Goal: Task Accomplishment & Management: Manage account settings

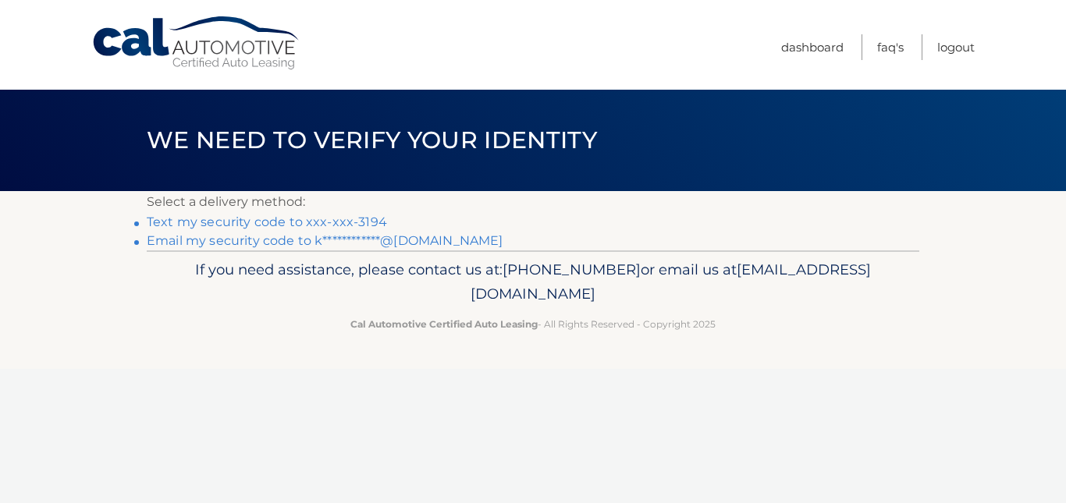
click at [417, 243] on link "**********" at bounding box center [325, 240] width 356 height 15
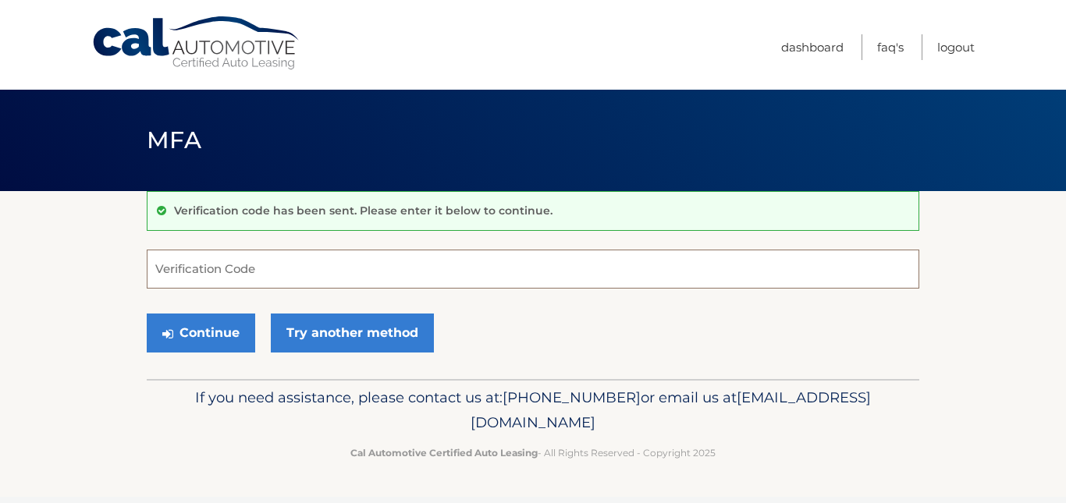
click at [170, 275] on input "Verification Code" at bounding box center [533, 269] width 772 height 39
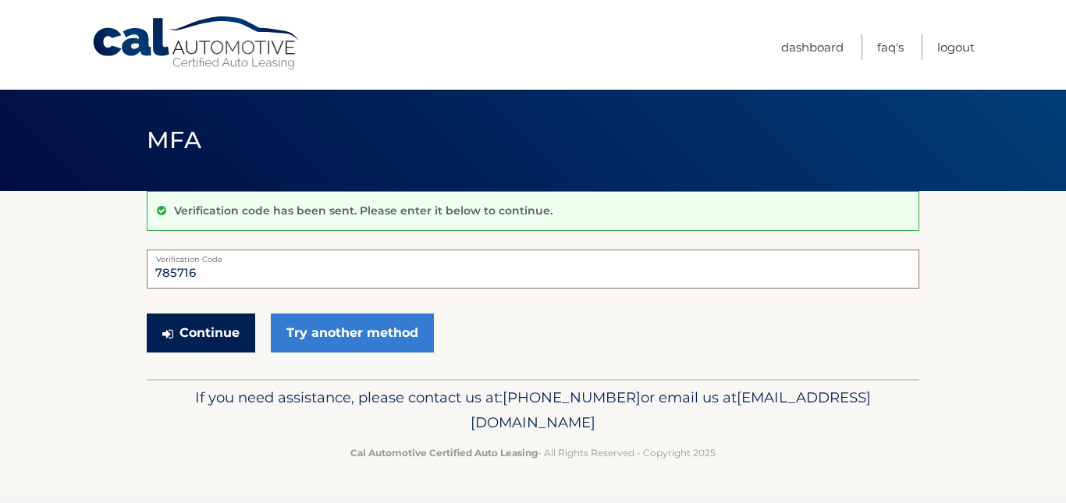
type input "785716"
click at [193, 321] on button "Continue" at bounding box center [201, 333] width 108 height 39
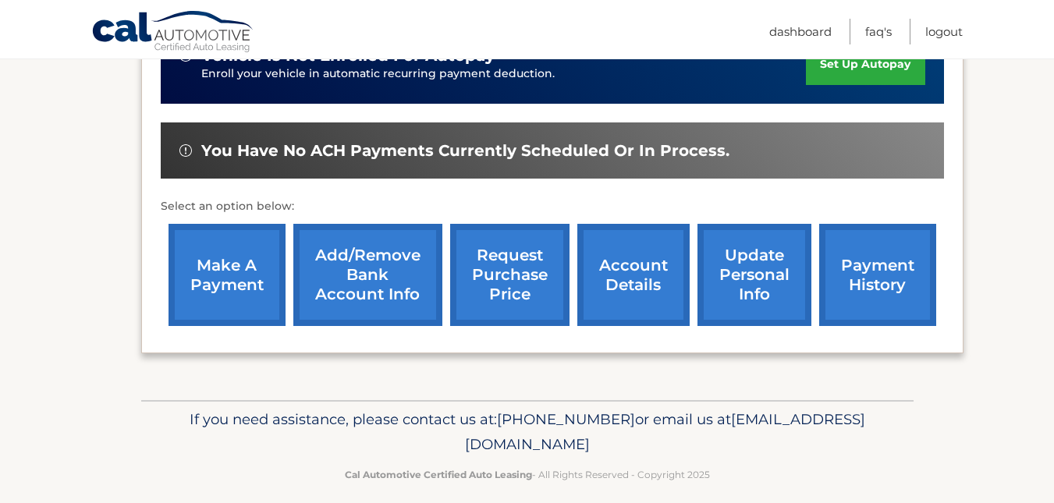
scroll to position [430, 0]
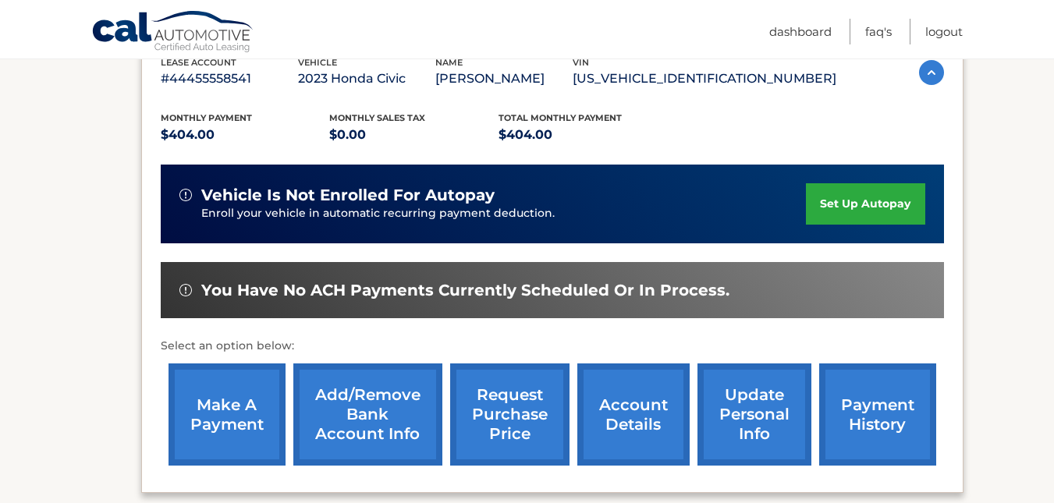
scroll to position [286, 0]
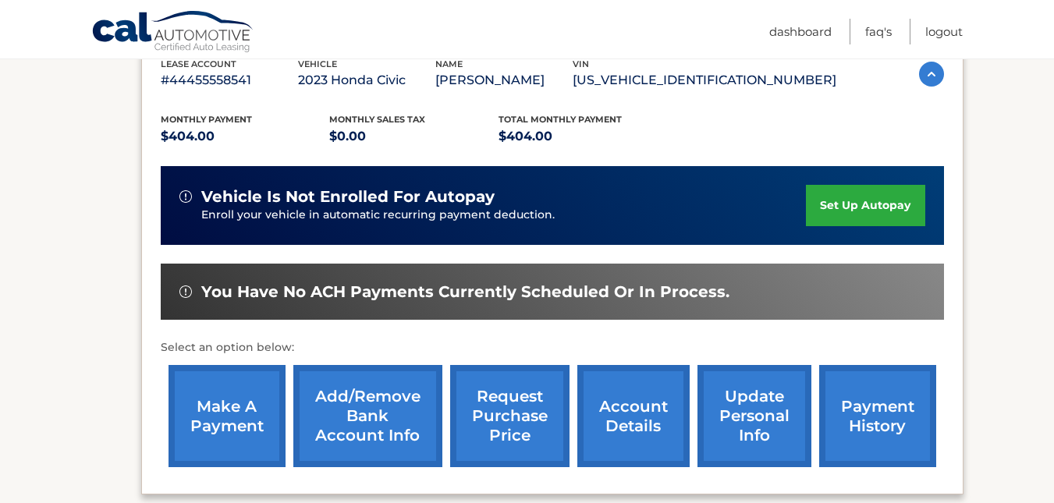
click at [193, 424] on link "make a payment" at bounding box center [227, 416] width 117 height 102
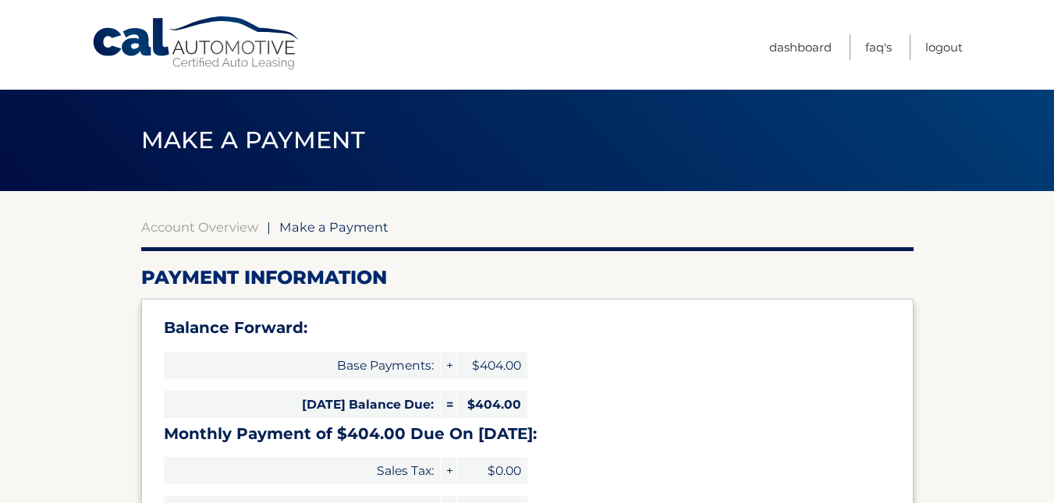
select select "Njc5YWQwNDktOTdkNi00Yjg1LWFhZGQtYTMwODk4NzE1Njk2"
click at [791, 46] on link "Dashboard" at bounding box center [800, 47] width 62 height 26
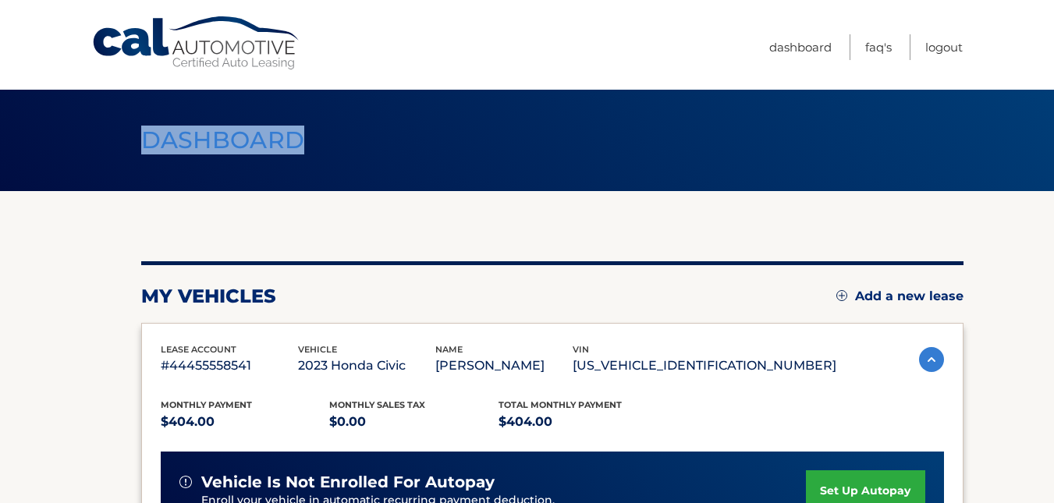
drag, startPoint x: 1053, startPoint y: 42, endPoint x: 1057, endPoint y: 70, distance: 28.4
click at [1053, 70] on html "Cal Automotive Menu Dashboard FAQ's Logout" at bounding box center [527, 251] width 1054 height 503
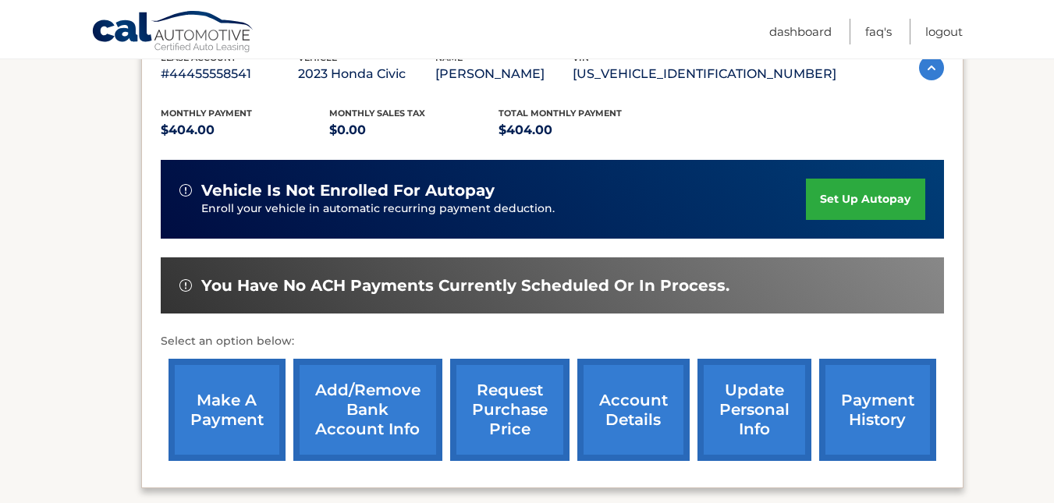
scroll to position [251, 0]
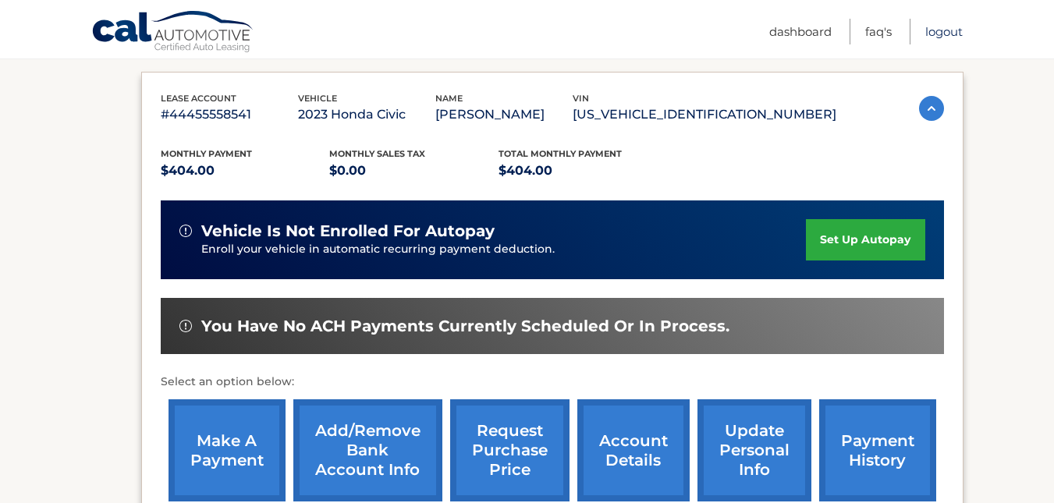
click at [942, 38] on link "Logout" at bounding box center [943, 32] width 37 height 26
